Goal: Task Accomplishment & Management: Use online tool/utility

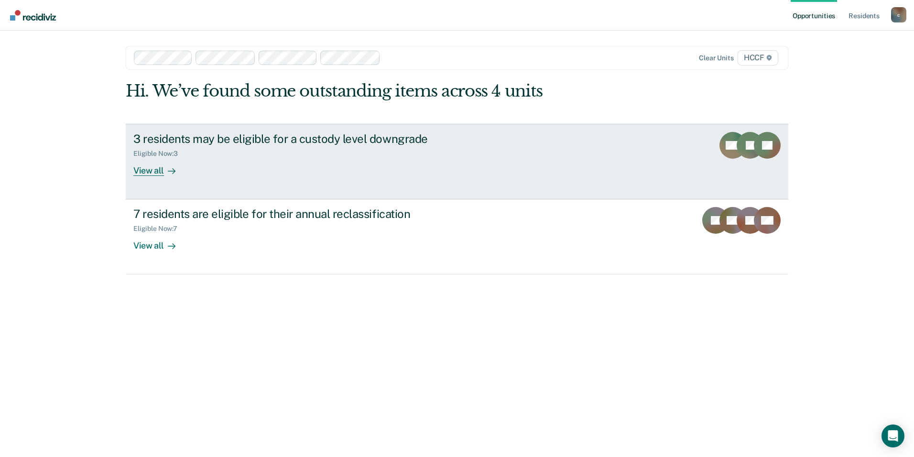
click at [415, 135] on div "3 residents may be eligible for a custody level downgrade" at bounding box center [301, 139] width 336 height 14
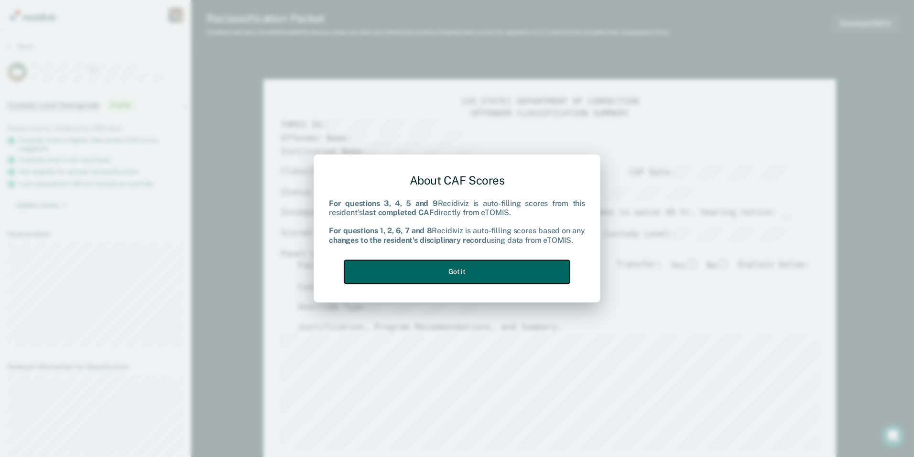
click at [404, 273] on button "Got it" at bounding box center [457, 271] width 226 height 23
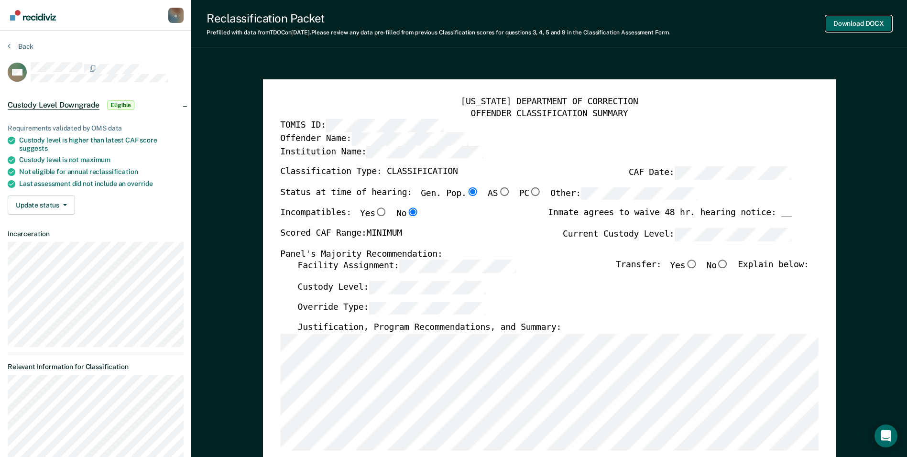
click at [861, 25] on button "Download DOCX" at bounding box center [859, 24] width 66 height 16
type textarea "x"
